Goal: Task Accomplishment & Management: Use online tool/utility

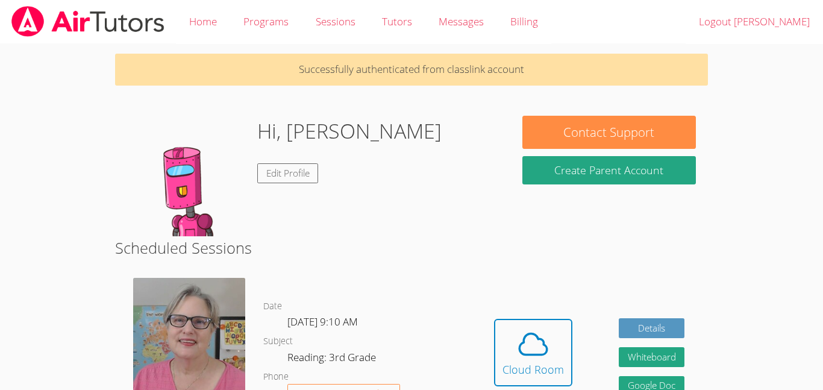
scroll to position [48, 0]
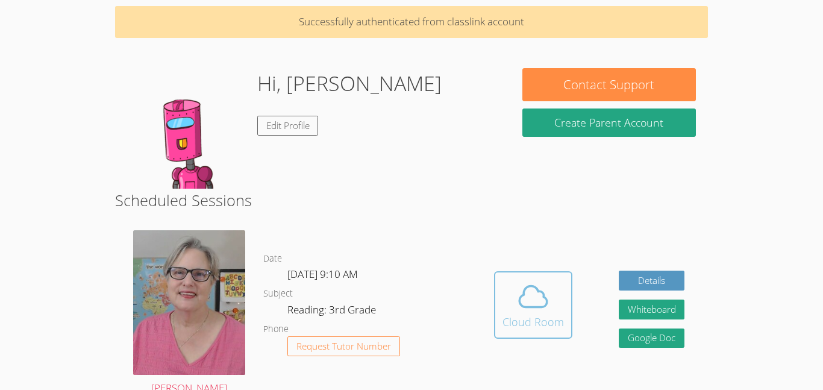
click at [533, 311] on icon at bounding box center [533, 297] width 34 height 34
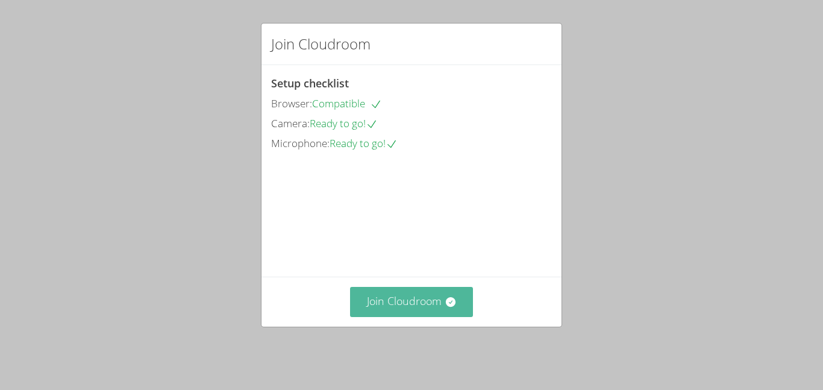
click at [437, 301] on button "Join Cloudroom" at bounding box center [412, 302] width 124 height 30
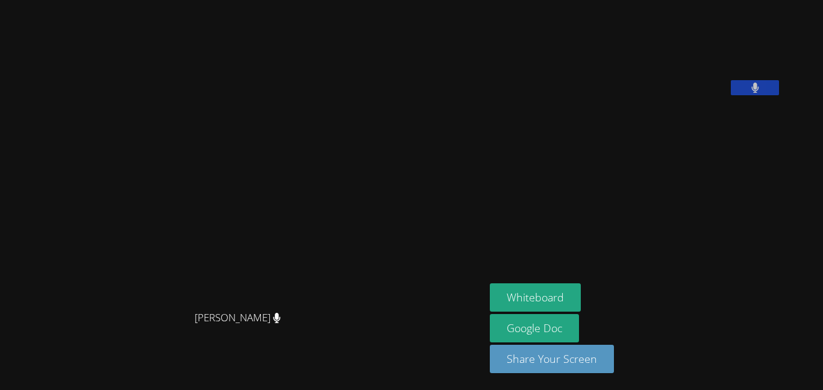
click at [554, 282] on aside "[PERSON_NAME] Whiteboard Google Doc Share Your Screen" at bounding box center [635, 195] width 301 height 390
click at [556, 290] on button "Whiteboard" at bounding box center [535, 297] width 91 height 28
click at [581, 284] on button "Whiteboard" at bounding box center [535, 297] width 91 height 28
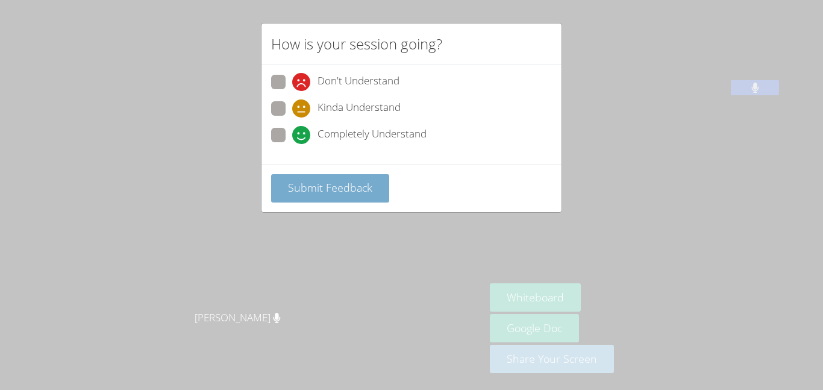
click at [354, 200] on button "Submit Feedback" at bounding box center [330, 188] width 118 height 28
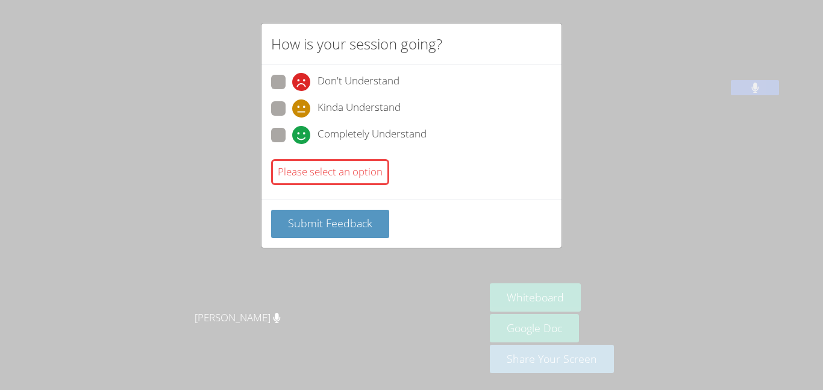
click at [336, 127] on span "Completely Understand" at bounding box center [372, 135] width 109 height 18
click at [303, 128] on input "Completely Understand" at bounding box center [297, 133] width 10 height 10
radio input "true"
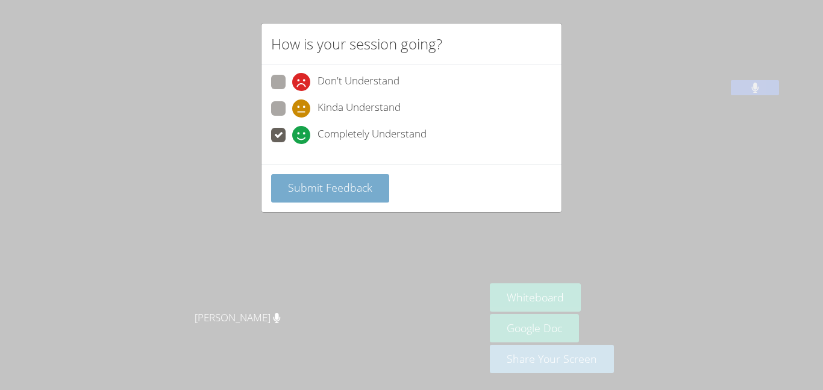
click at [337, 196] on button "Submit Feedback" at bounding box center [330, 188] width 118 height 28
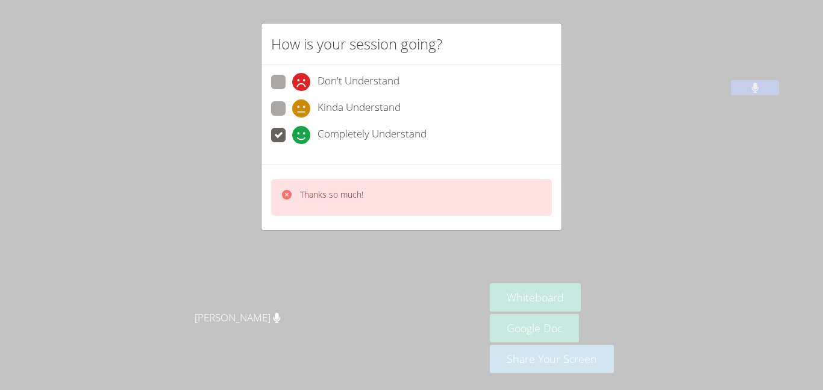
click at [344, 198] on p "Thanks so much!" at bounding box center [331, 195] width 63 height 12
